Goal: Complete application form

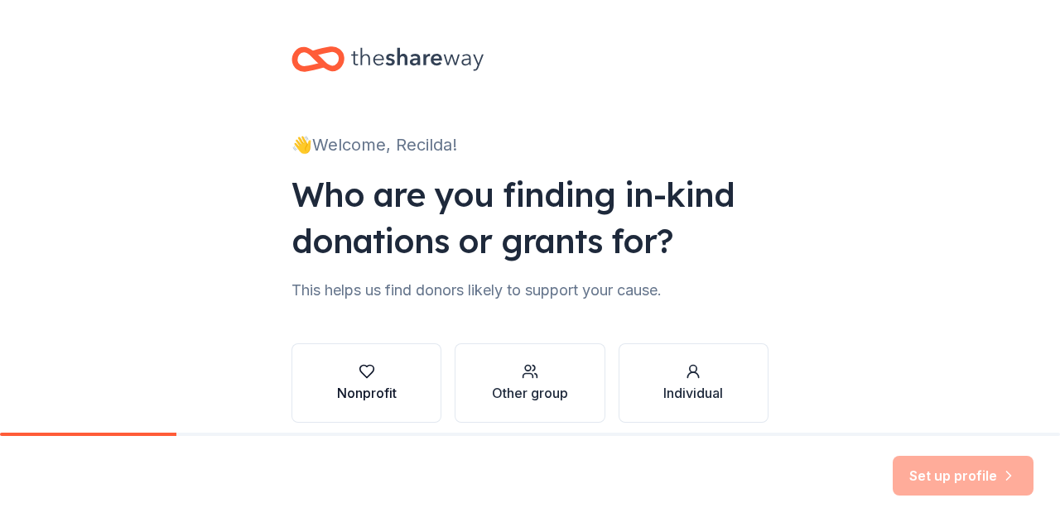
click at [341, 388] on div "Nonprofit" at bounding box center [367, 393] width 60 height 20
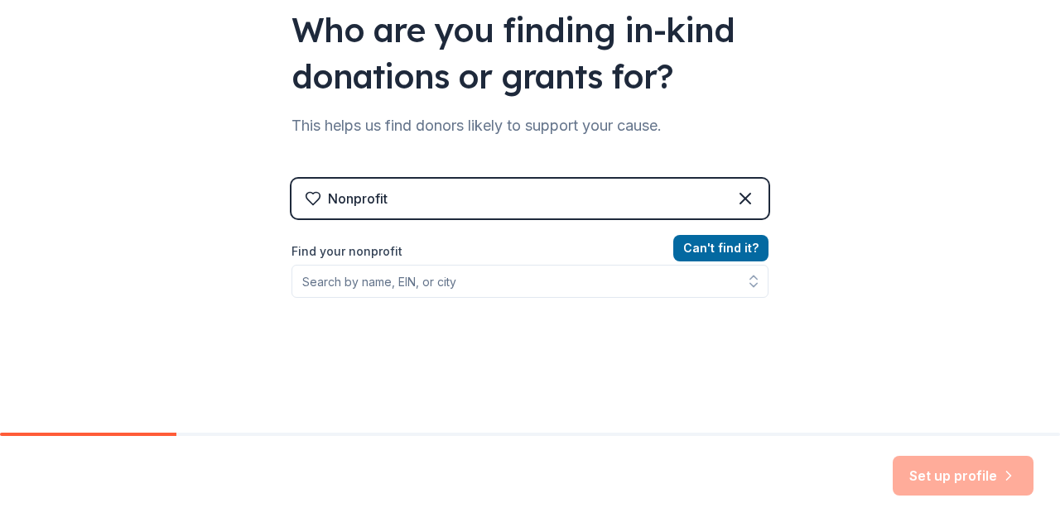
scroll to position [166, 0]
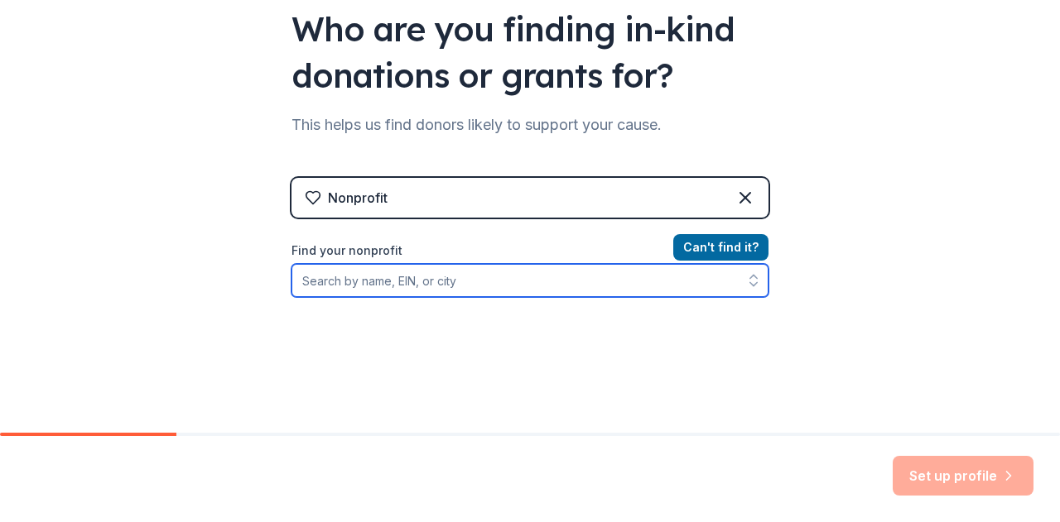
click at [354, 282] on input "Find your nonprofit" at bounding box center [529, 280] width 477 height 33
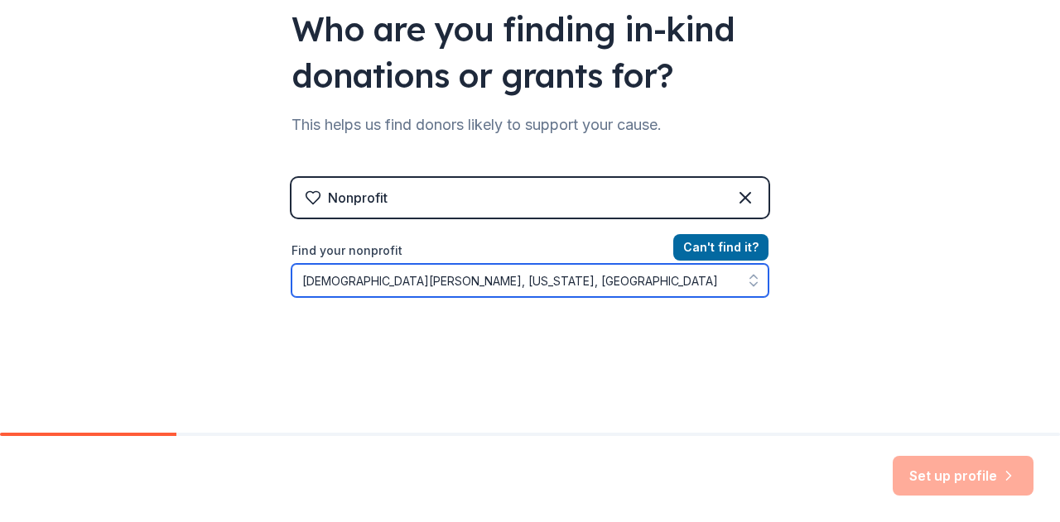
click at [431, 284] on input "[DEMOGRAPHIC_DATA][PERSON_NAME], [US_STATE], [GEOGRAPHIC_DATA]" at bounding box center [529, 280] width 477 height 33
type input "[DEMOGRAPHIC_DATA][PERSON_NAME], Inc. [US_STATE], [GEOGRAPHIC_DATA]"
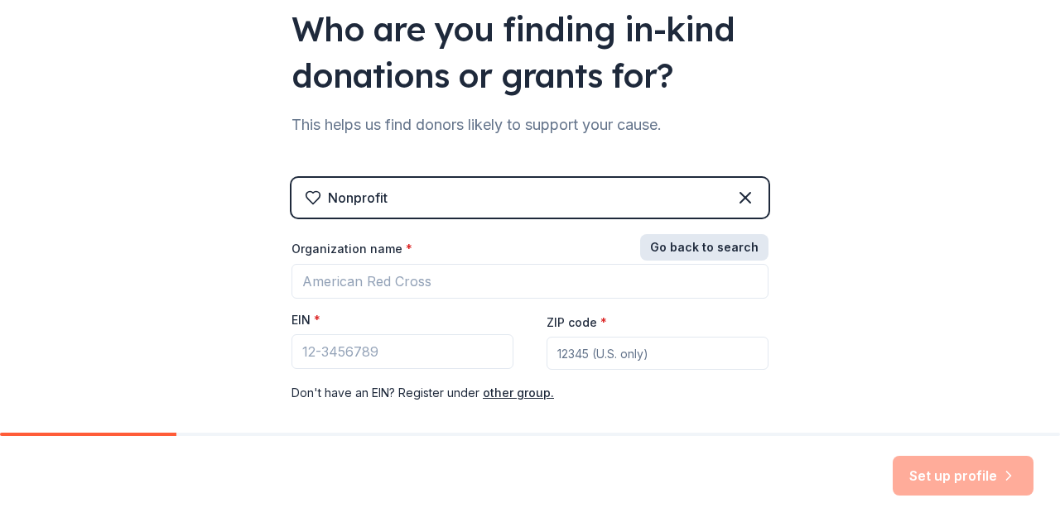
click at [711, 248] on button "Go back to search" at bounding box center [704, 247] width 128 height 26
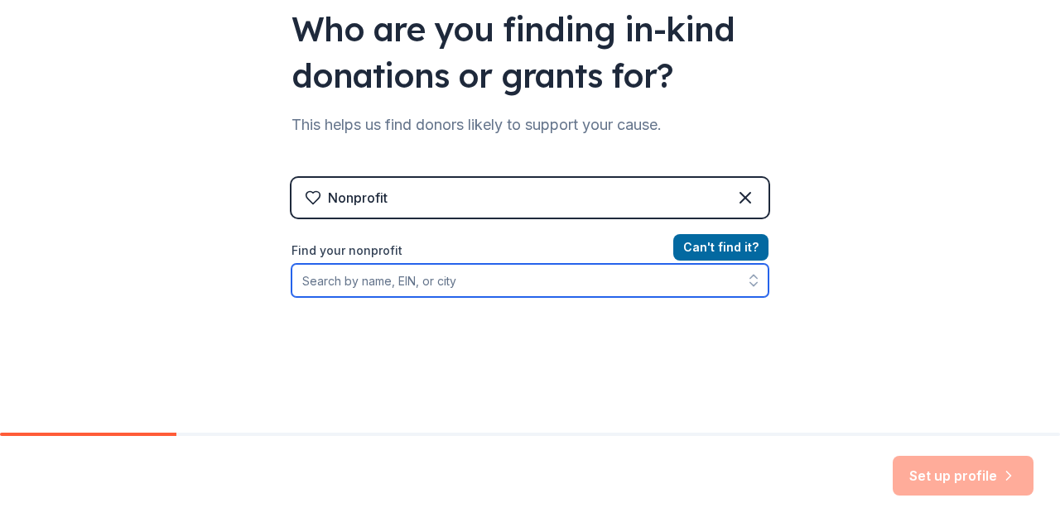
click at [535, 281] on input "Find your nonprofit" at bounding box center [529, 280] width 477 height 33
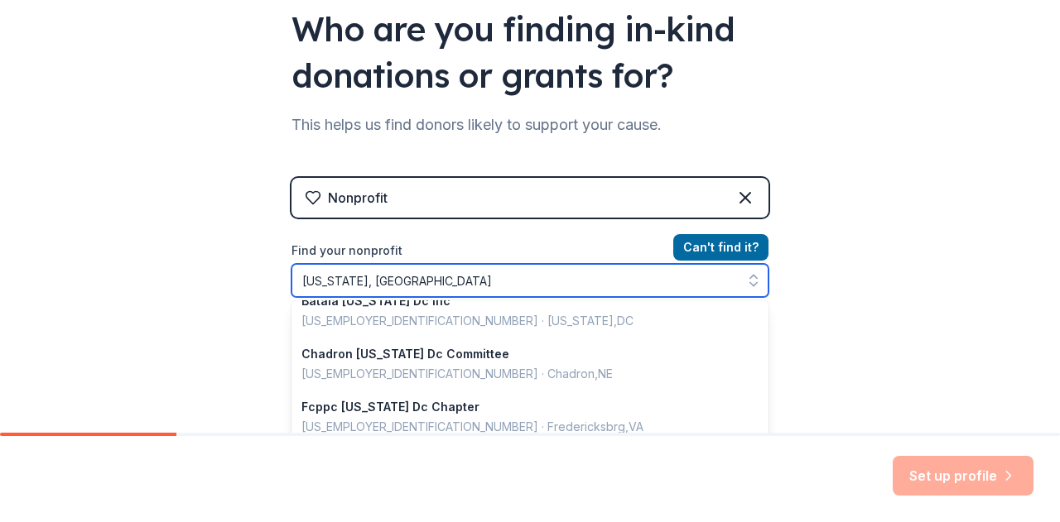
scroll to position [3, 0]
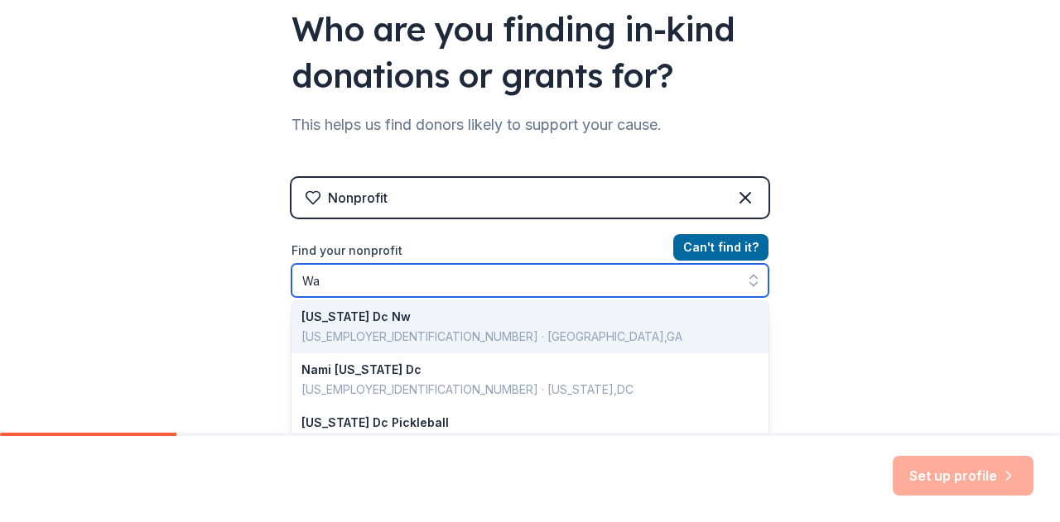
type input "W"
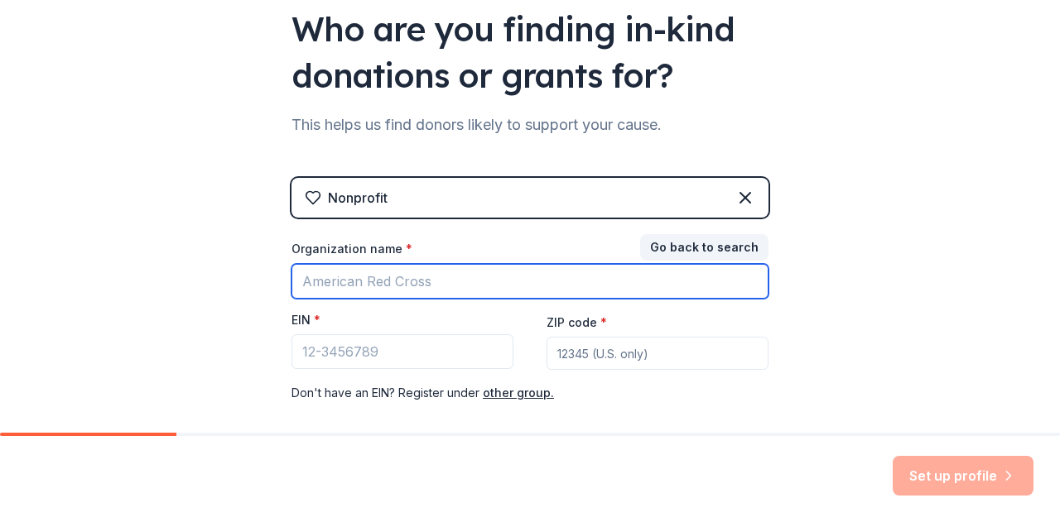
click at [371, 273] on input "Organization name *" at bounding box center [529, 281] width 477 height 35
type input "[DEMOGRAPHIC_DATA][PERSON_NAME]"
click at [490, 281] on input "[DEMOGRAPHIC_DATA][PERSON_NAME]" at bounding box center [529, 281] width 477 height 35
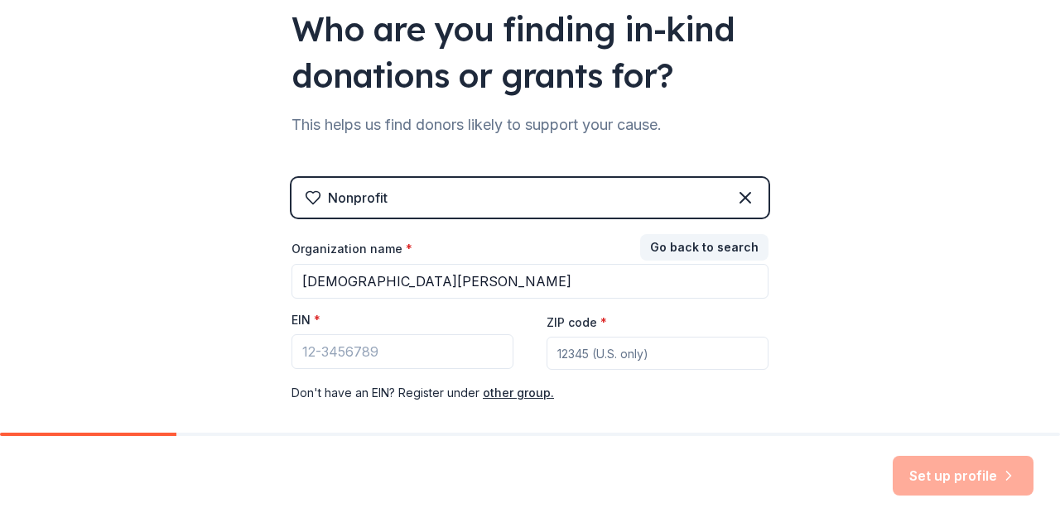
click at [617, 350] on input "ZIP code *" at bounding box center [657, 353] width 222 height 33
type input "20020"
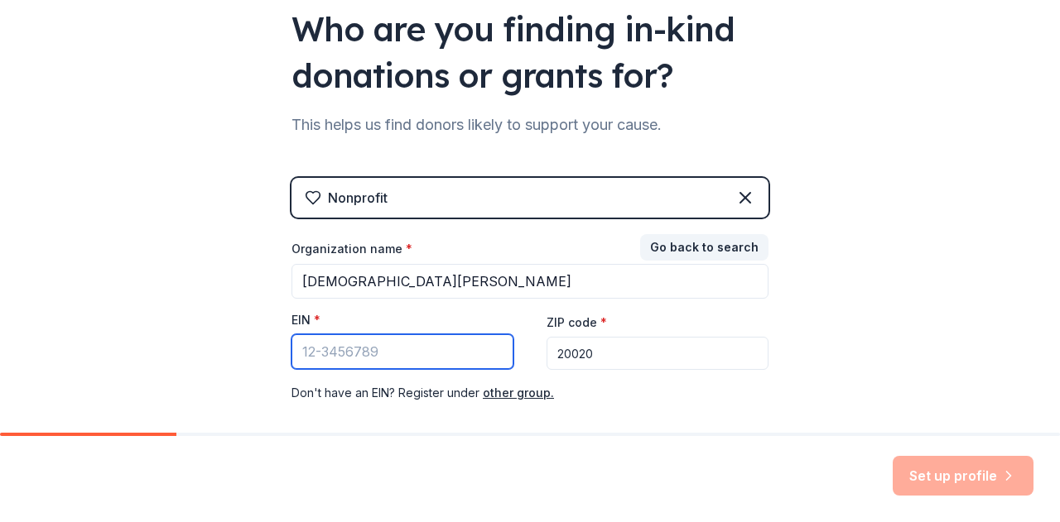
click at [437, 359] on input "EIN *" at bounding box center [402, 351] width 222 height 35
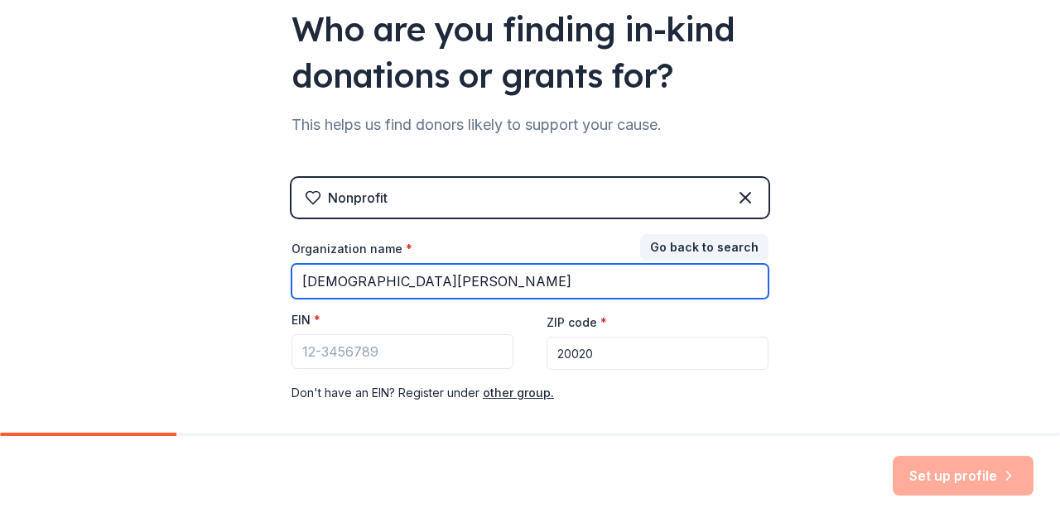
click at [530, 283] on input "[DEMOGRAPHIC_DATA][PERSON_NAME]" at bounding box center [529, 281] width 477 height 35
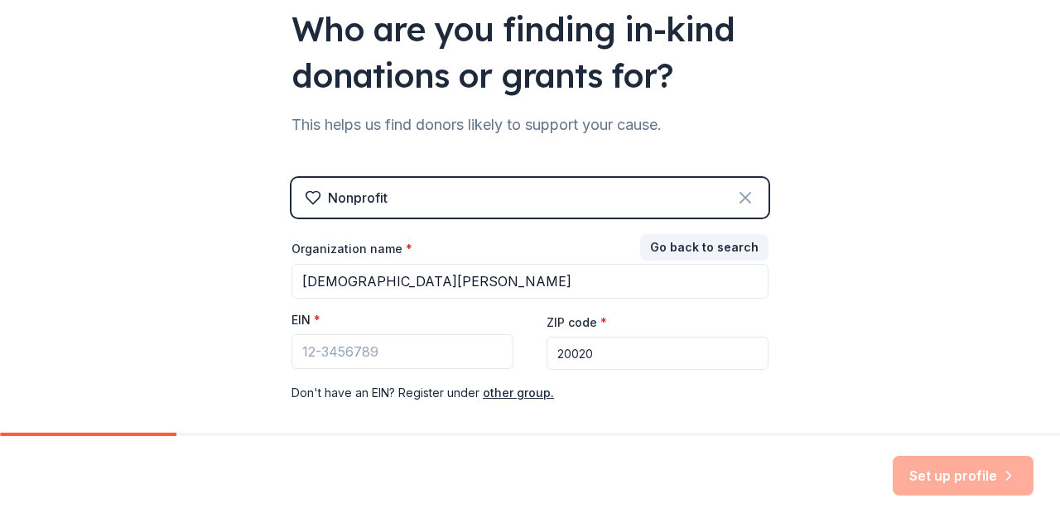
click at [742, 200] on icon at bounding box center [745, 198] width 20 height 20
